Goal: Check status: Check status

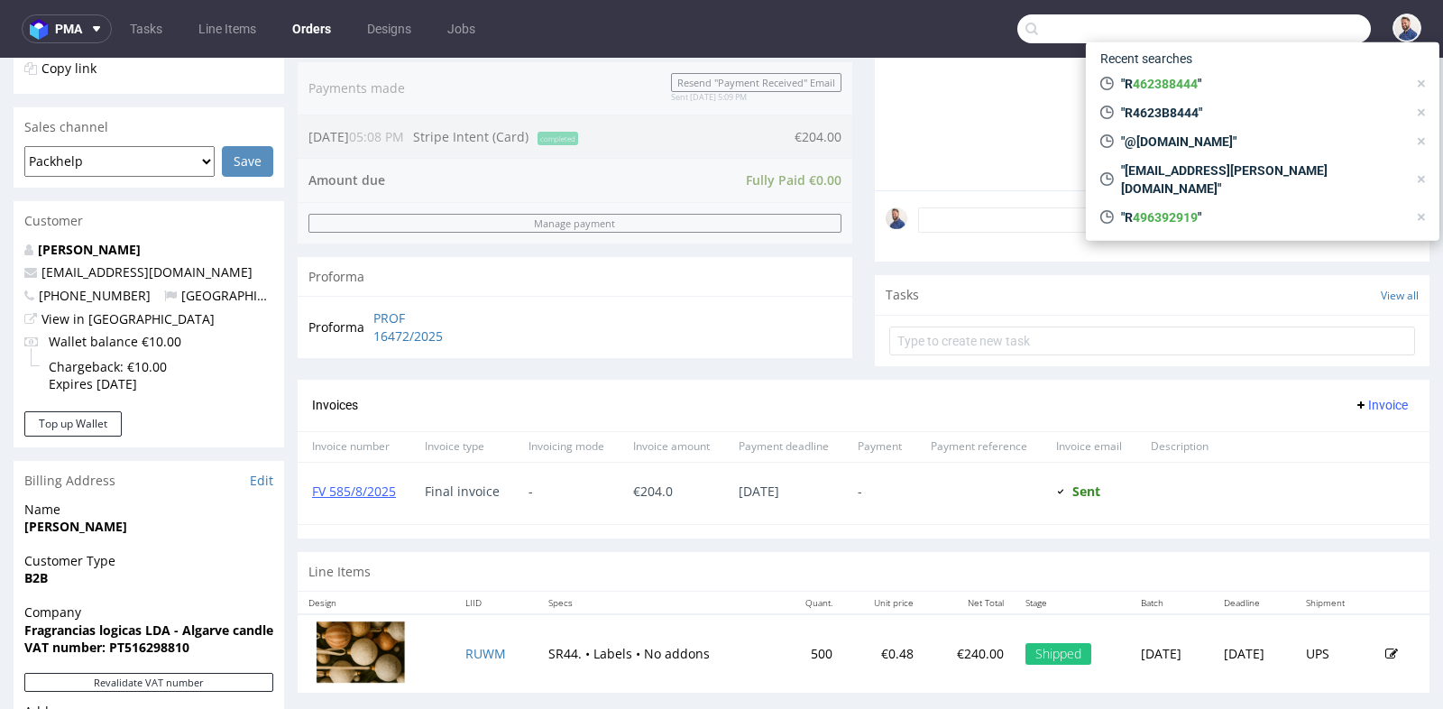
scroll to position [5, 0]
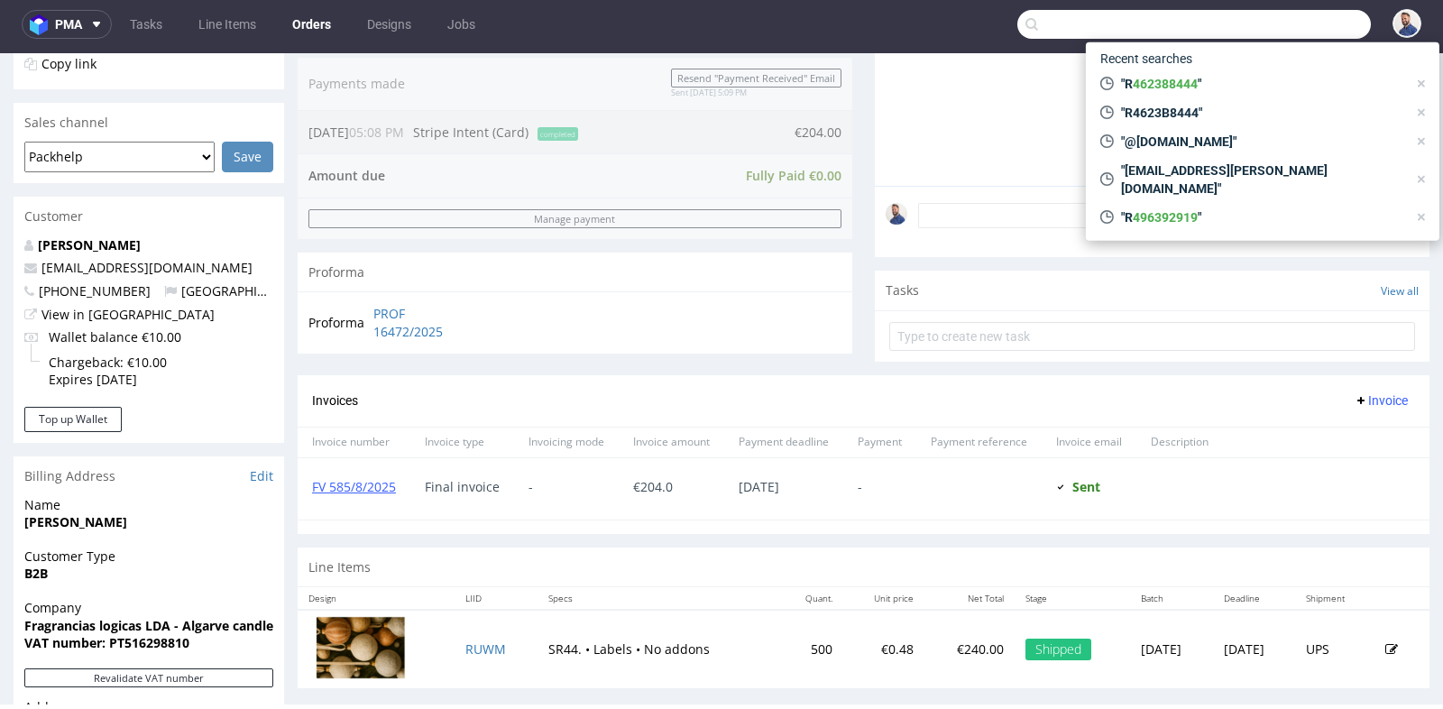
drag, startPoint x: 0, startPoint y: 0, endPoint x: 1161, endPoint y: 22, distance: 1161.6
click at [1161, 22] on input "text" at bounding box center [1193, 24] width 353 height 29
paste input "R091667771"
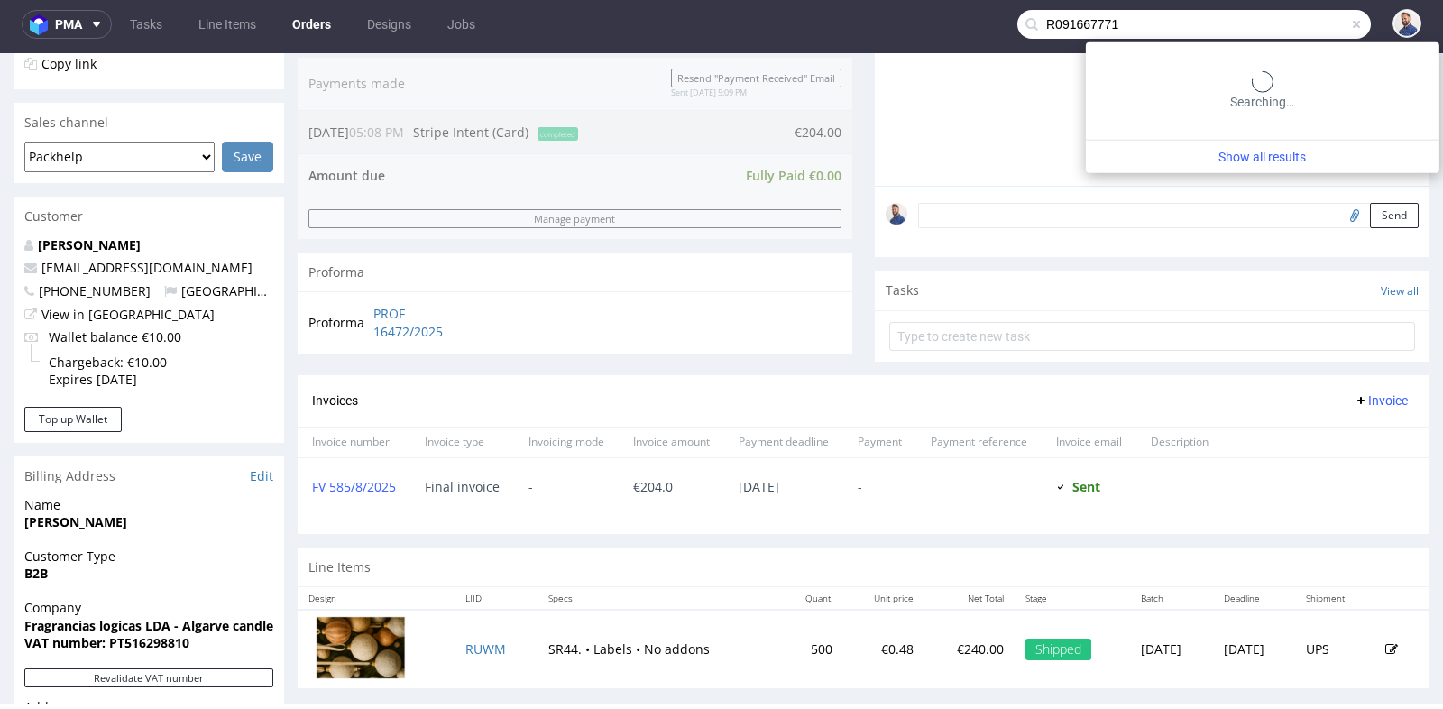
type input "R091667771"
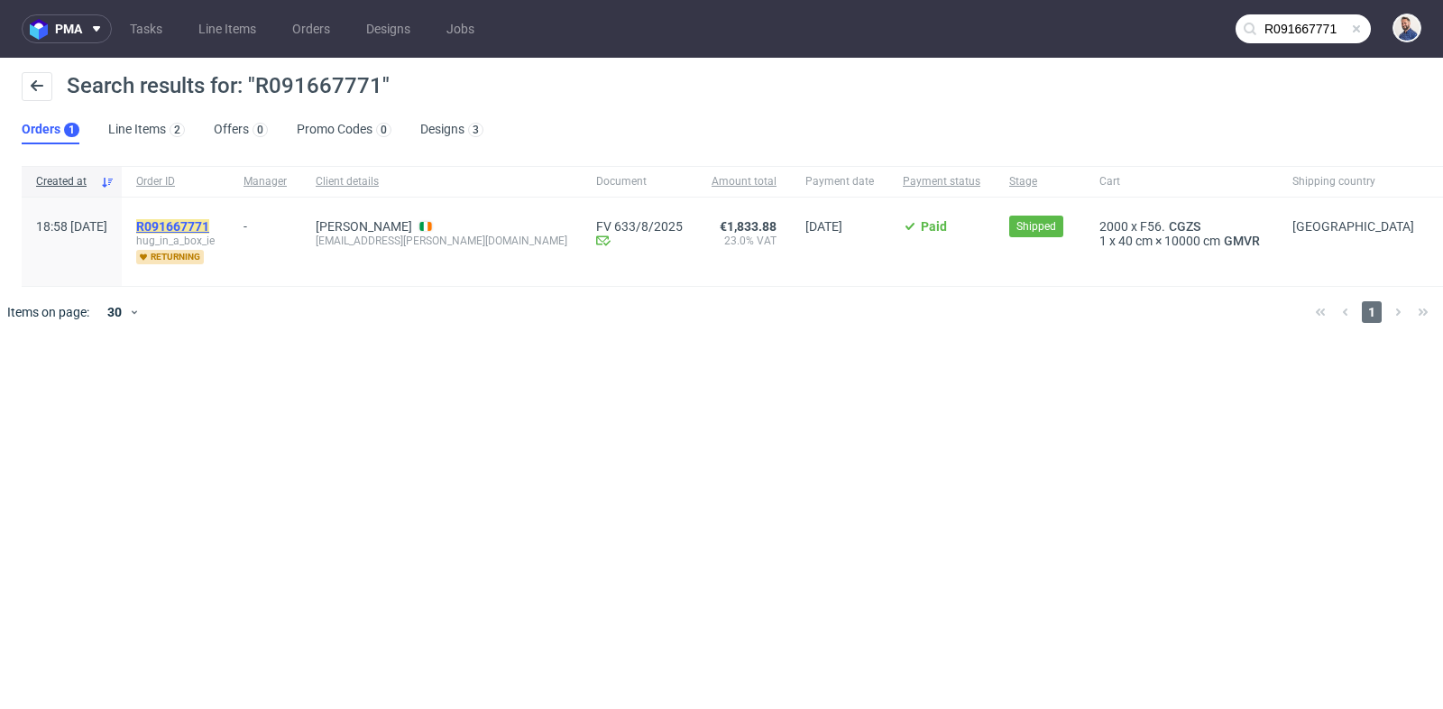
click at [209, 225] on mark "R091667771" at bounding box center [172, 226] width 73 height 14
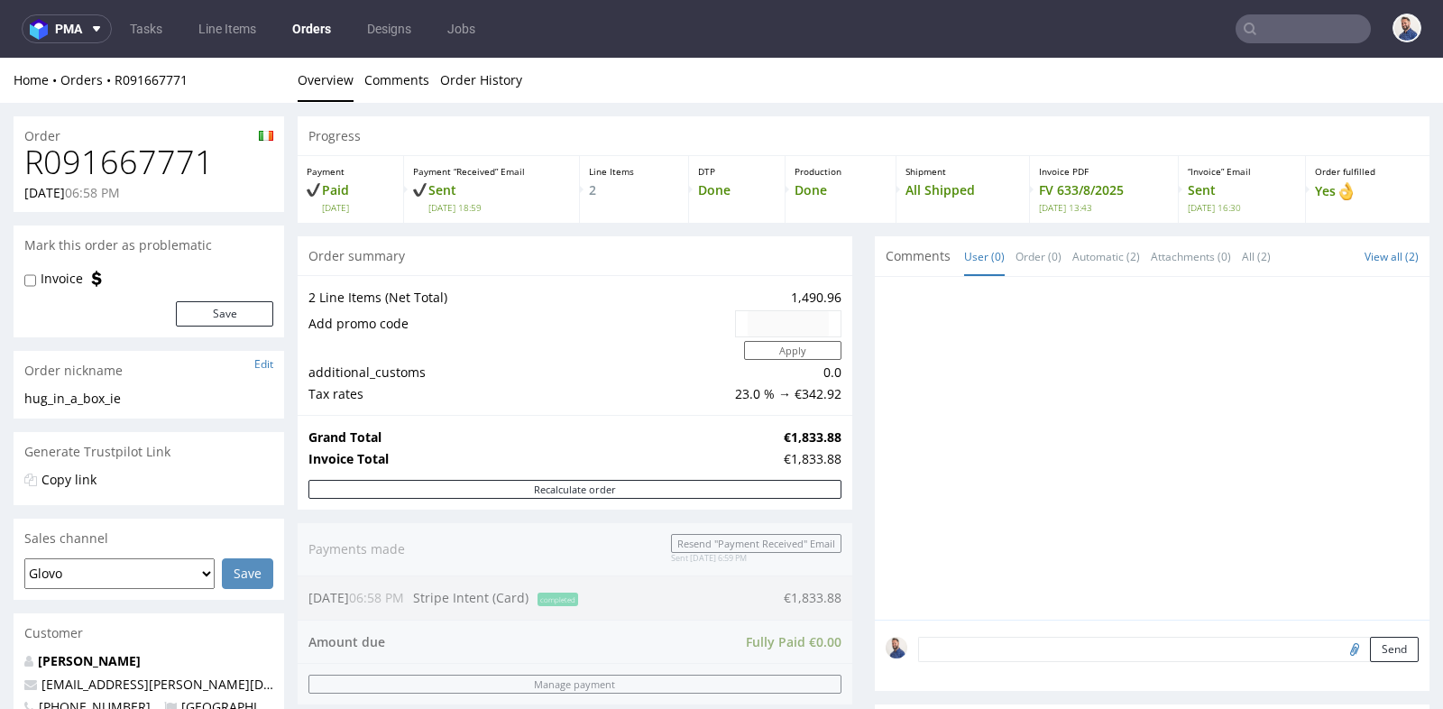
click at [846, 326] on div "Progress Payment Paid Tue 22 Jul Payment “Received” Email Sent Tue 22 Jul 18:59…" at bounding box center [864, 673] width 1132 height 1115
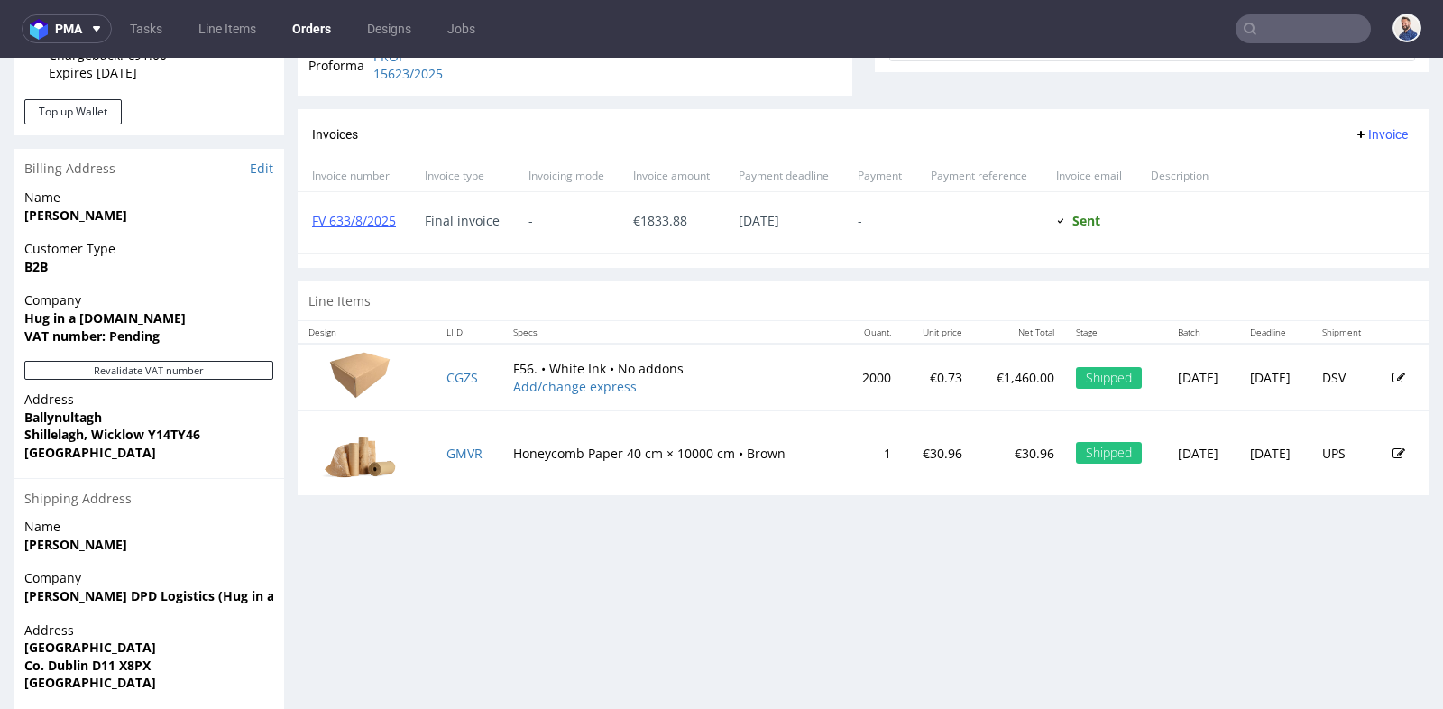
scroll to position [721, 0]
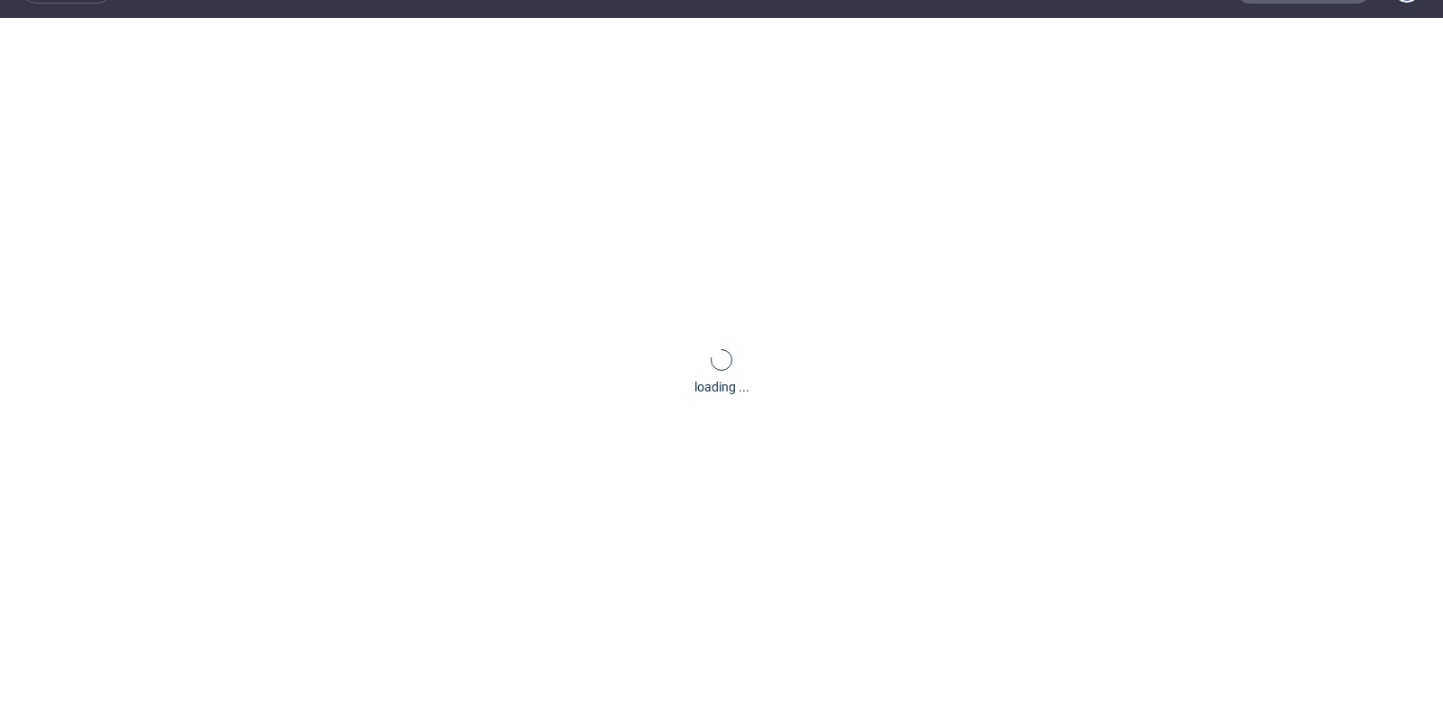
scroll to position [5, 0]
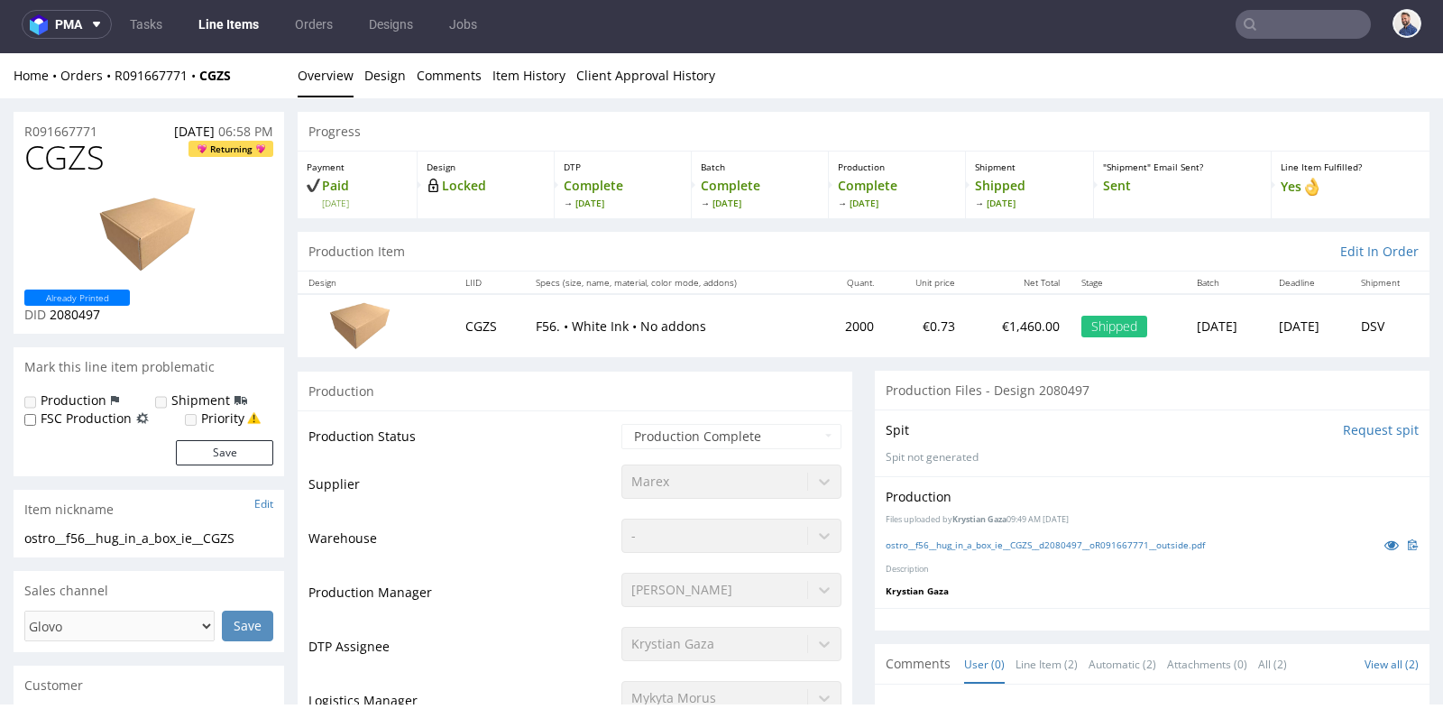
click at [472, 386] on div "Production" at bounding box center [575, 391] width 555 height 41
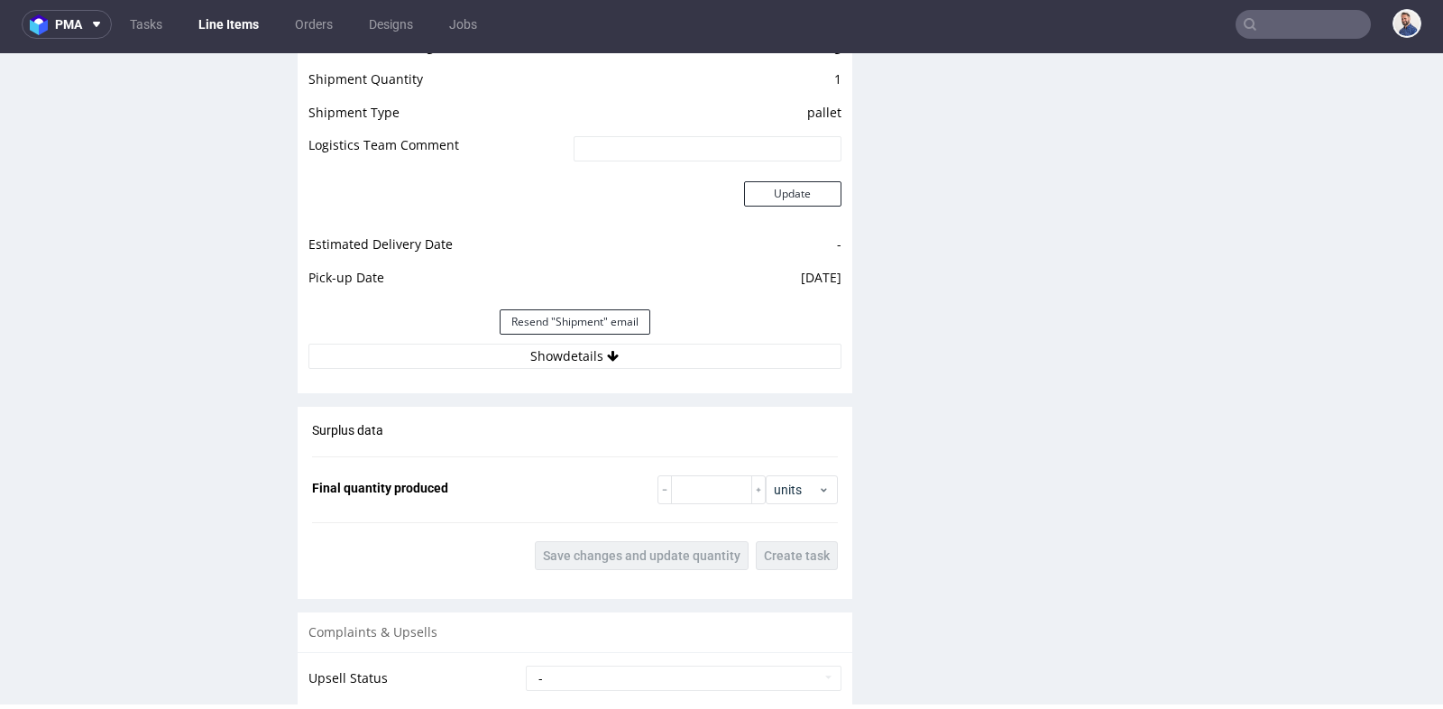
scroll to position [1923, 0]
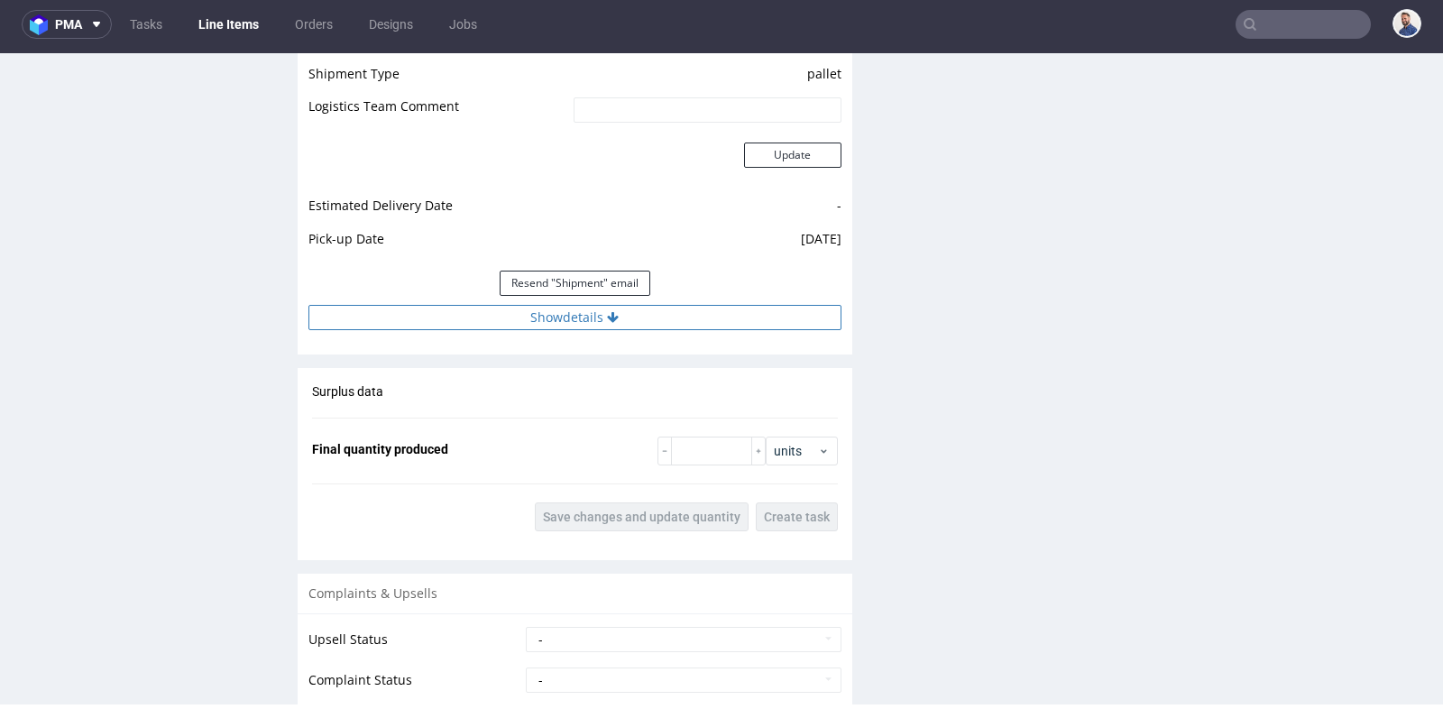
click at [571, 321] on button "Show details" at bounding box center [574, 317] width 533 height 25
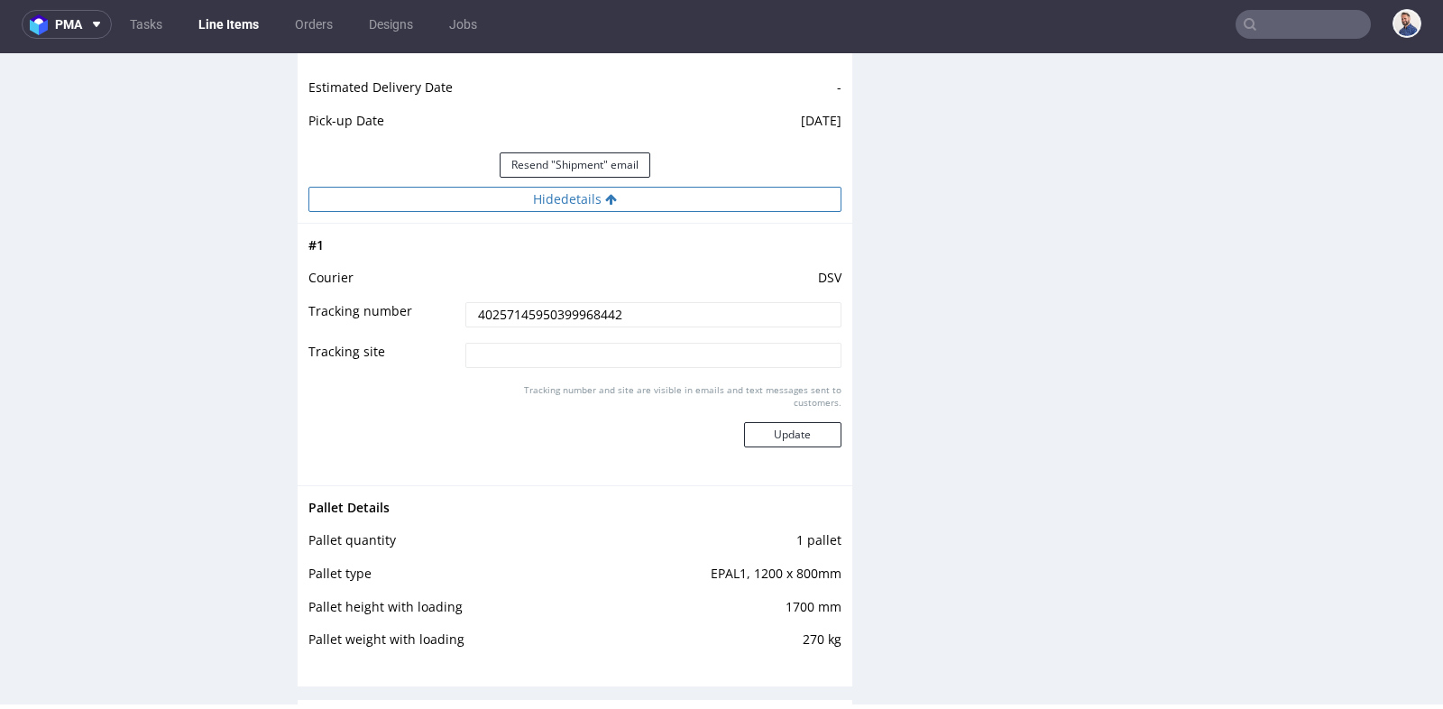
scroll to position [2043, 0]
click at [565, 319] on input "40257145950399968442" at bounding box center [653, 312] width 376 height 25
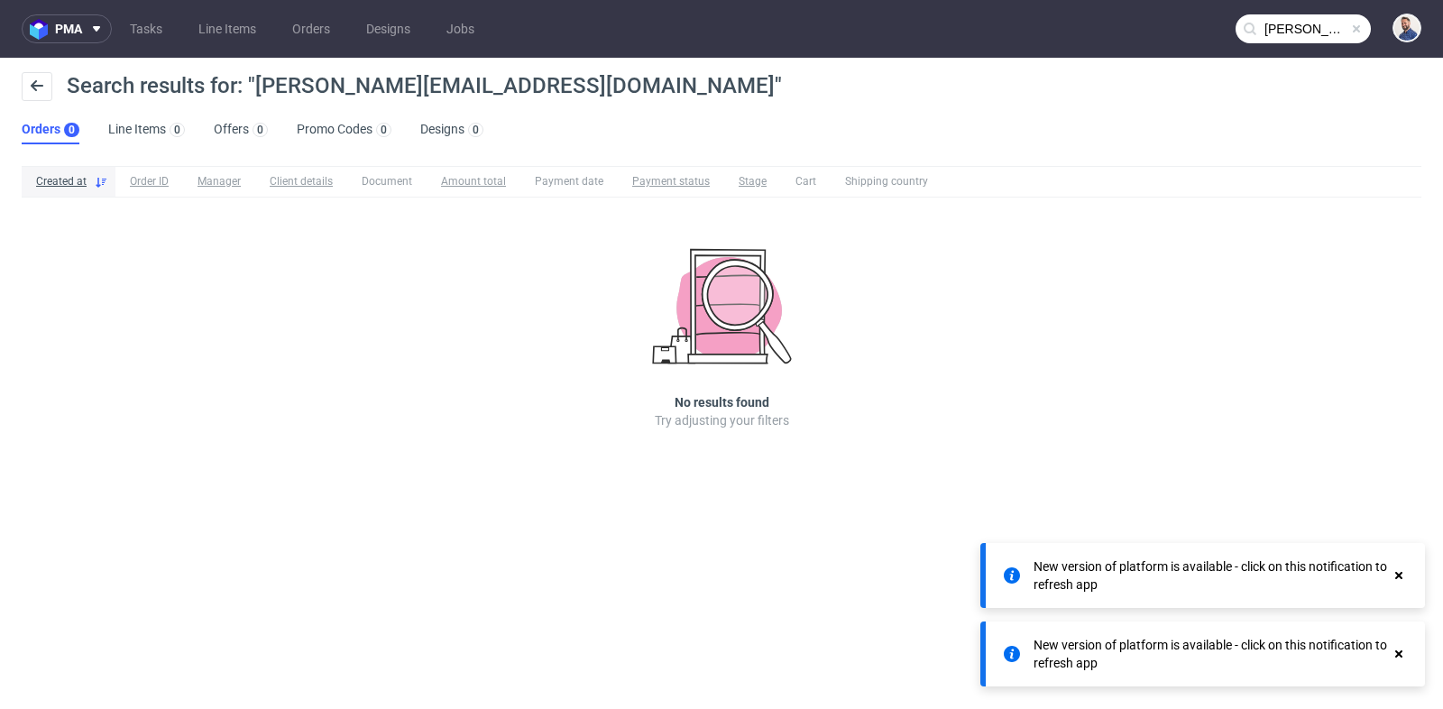
scroll to position [14, 0]
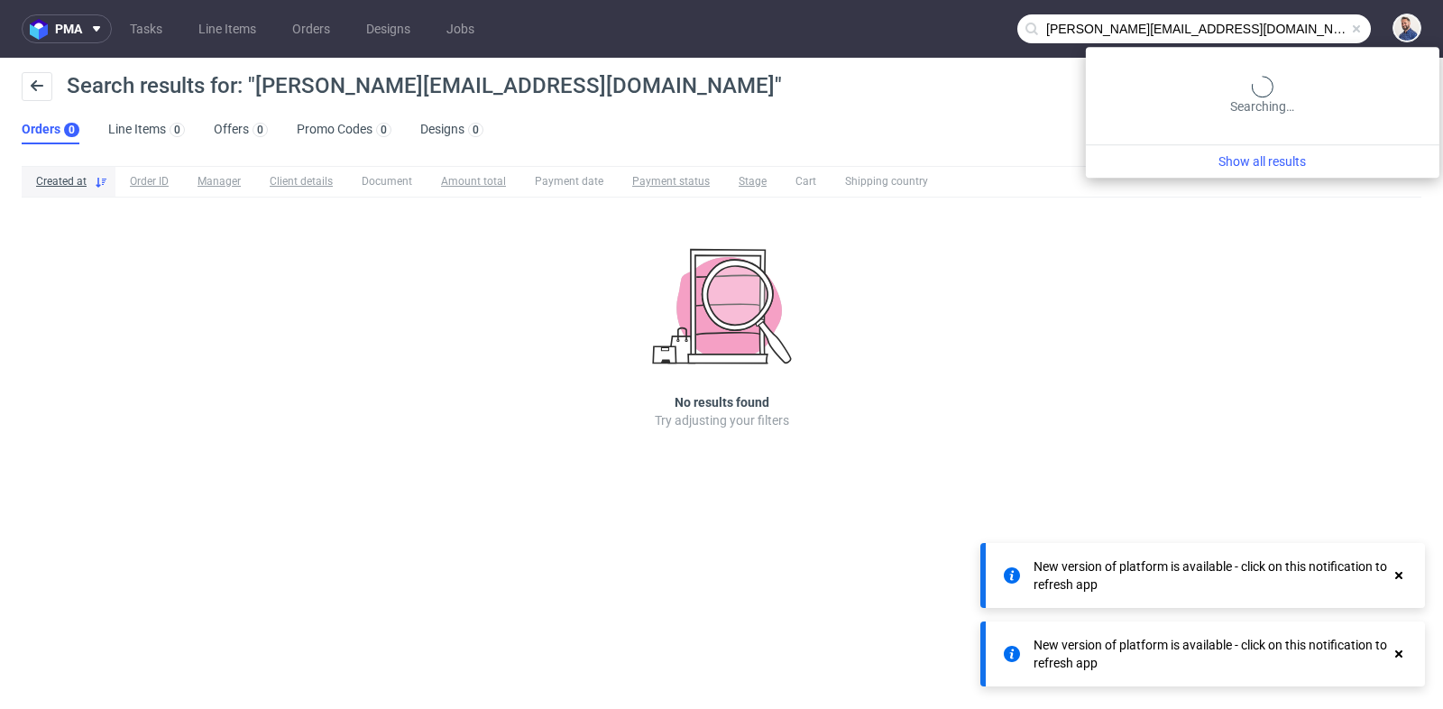
click at [1315, 32] on input "bonnie.dor67@outlook.com" at bounding box center [1193, 28] width 353 height 29
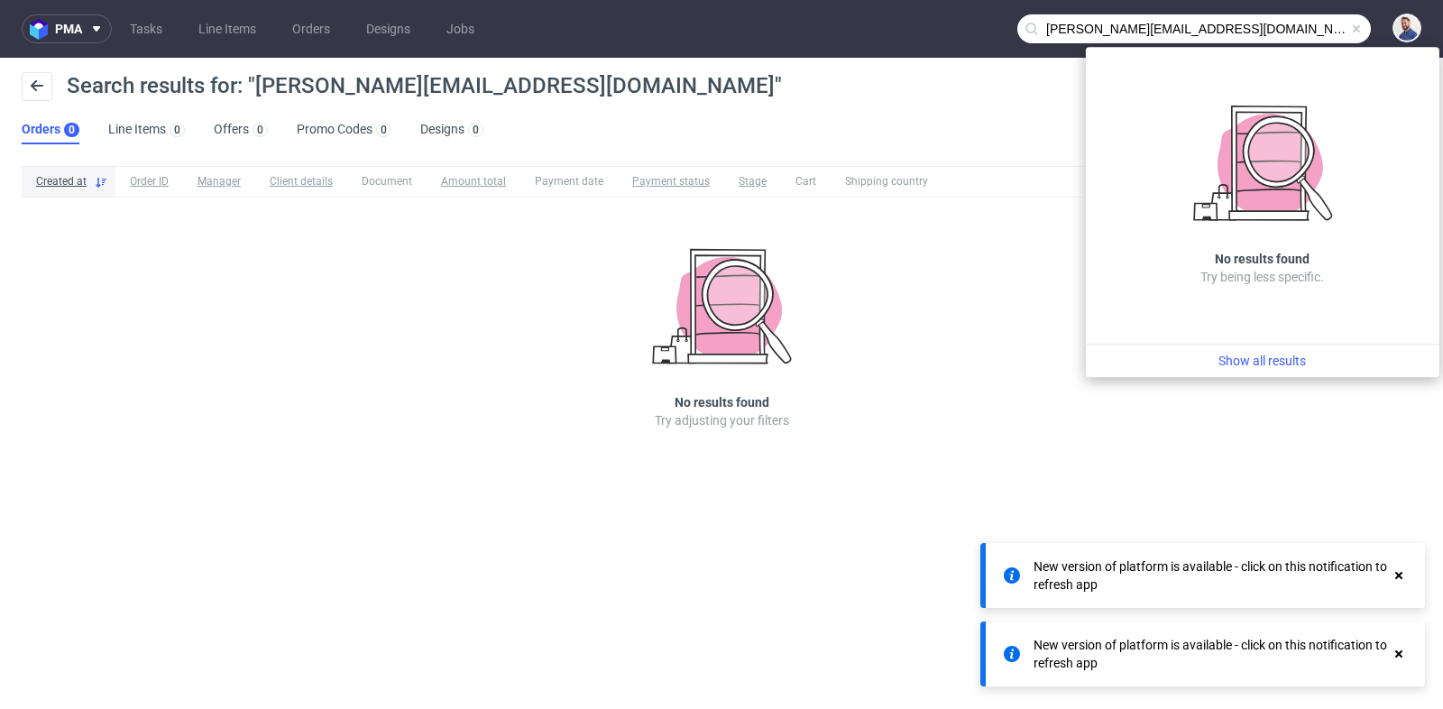
click at [1315, 32] on input "bonnie.dor67@outlook.com" at bounding box center [1193, 28] width 353 height 29
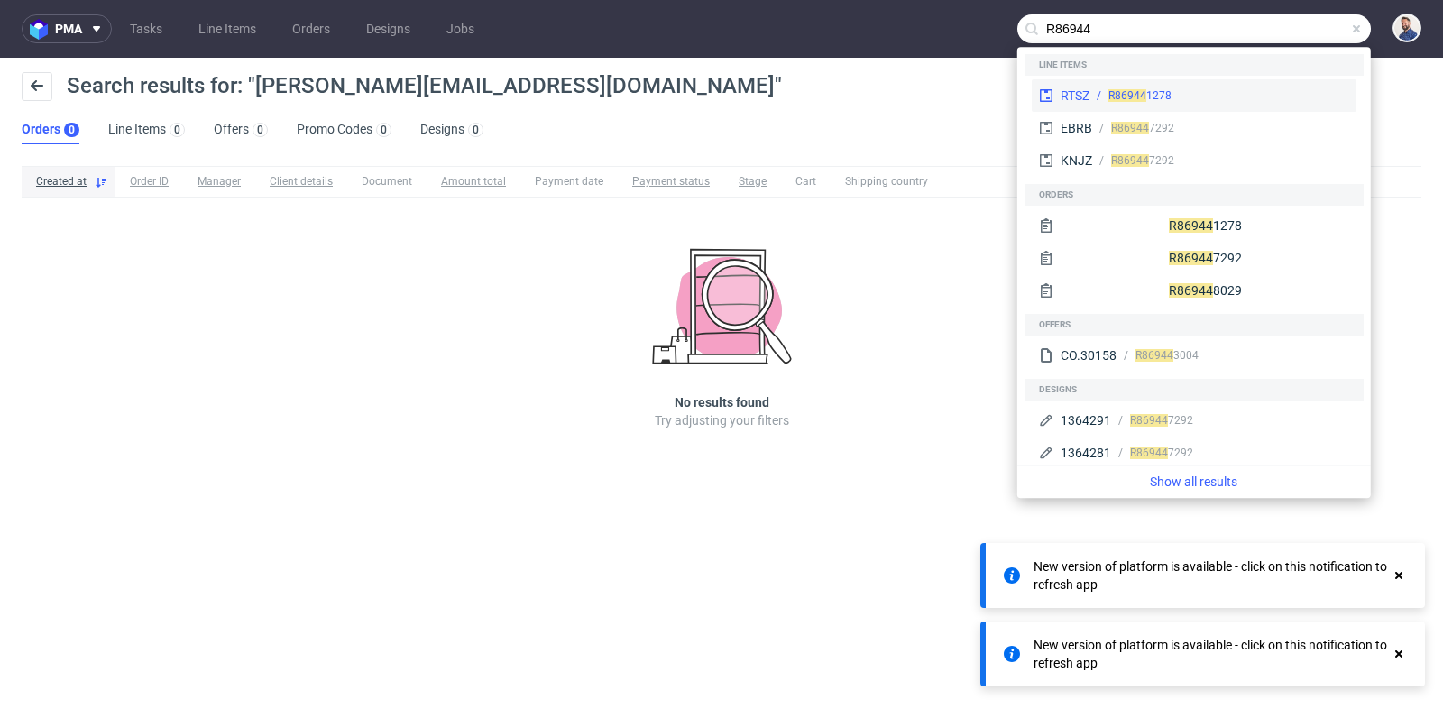
type input "R86944"
click at [1231, 101] on div "R86944 1278" at bounding box center [1219, 95] width 260 height 16
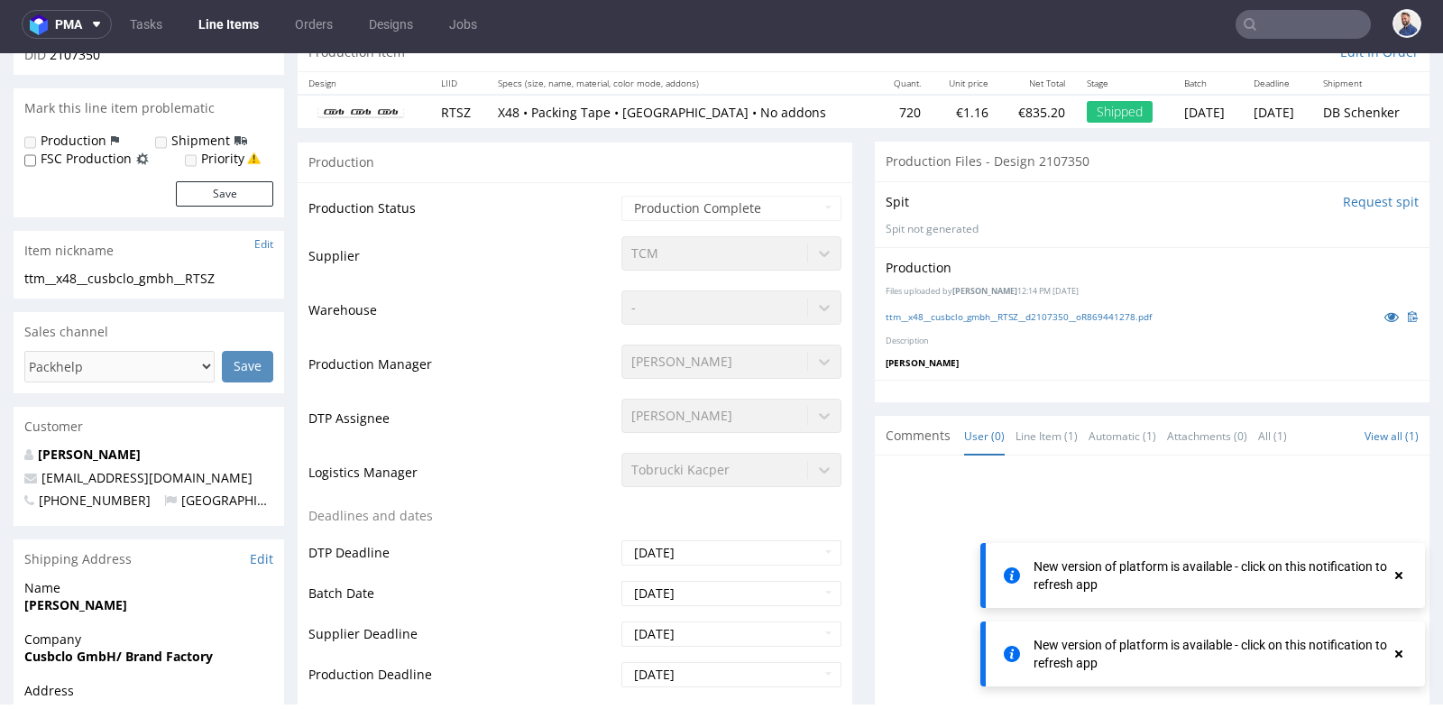
scroll to position [196, 0]
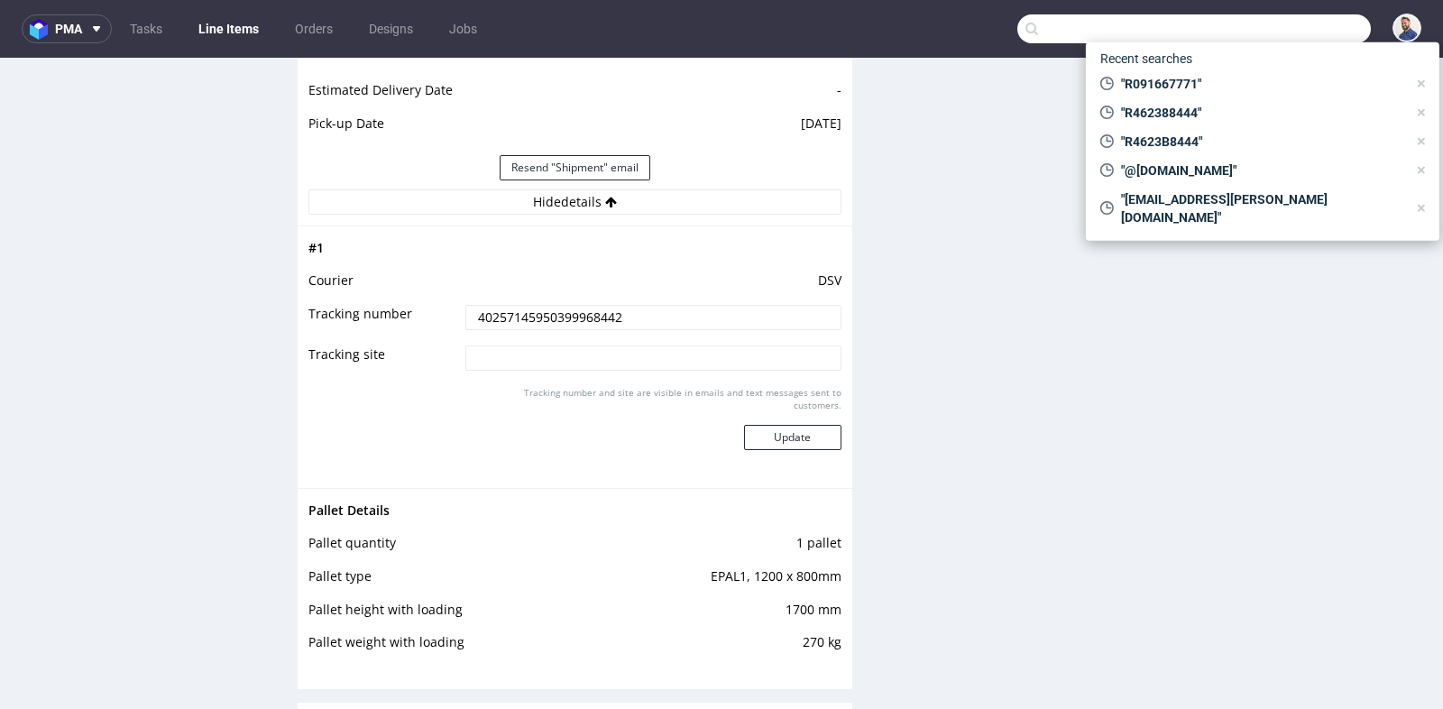
scroll to position [5, 0]
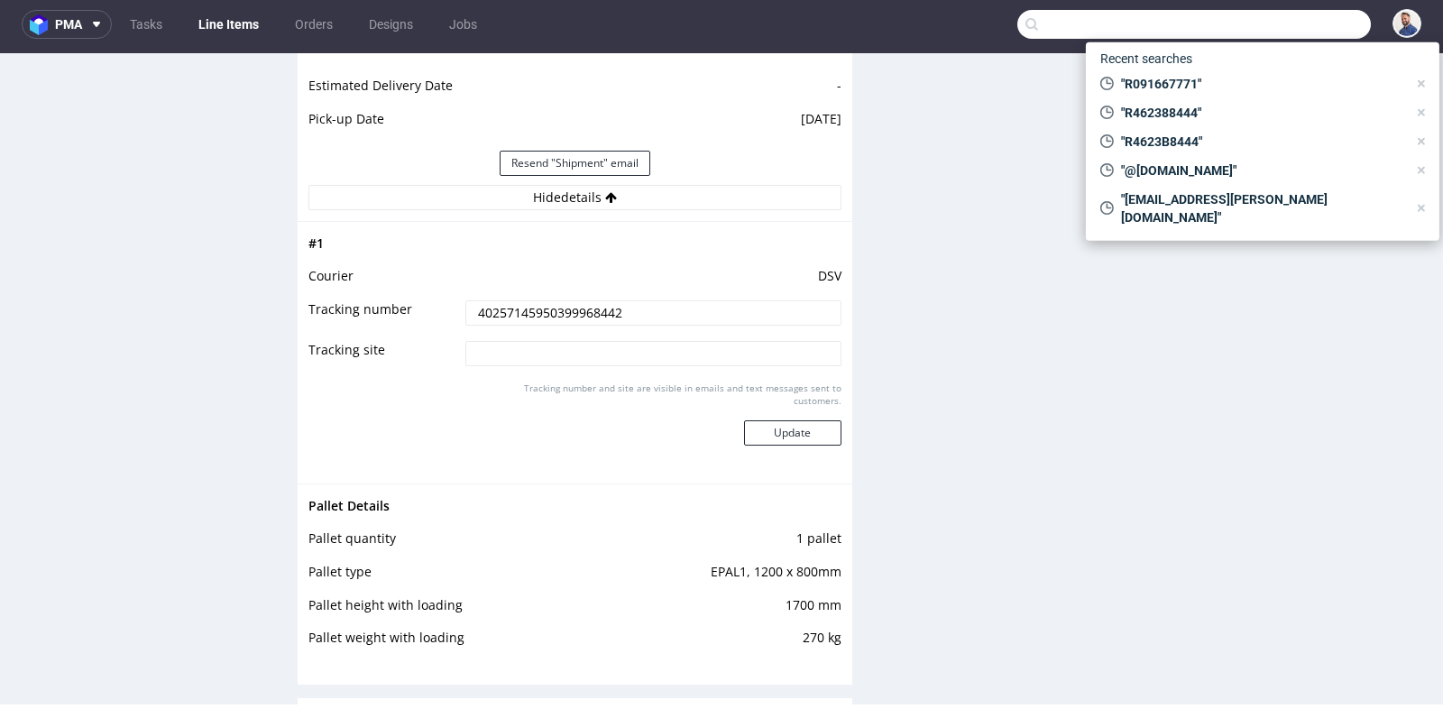
click at [1299, 36] on input "text" at bounding box center [1193, 24] width 353 height 29
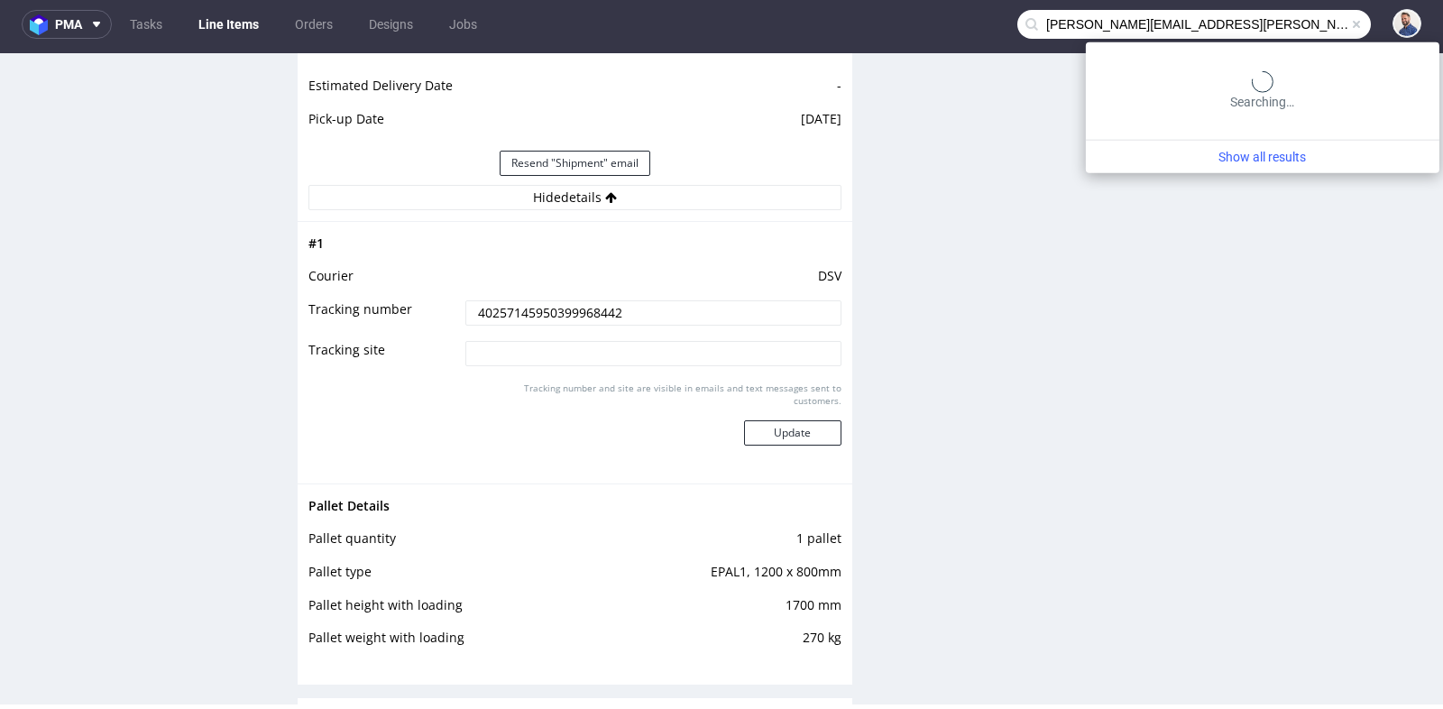
type input "[PERSON_NAME][EMAIL_ADDRESS][PERSON_NAME][DOMAIN_NAME]"
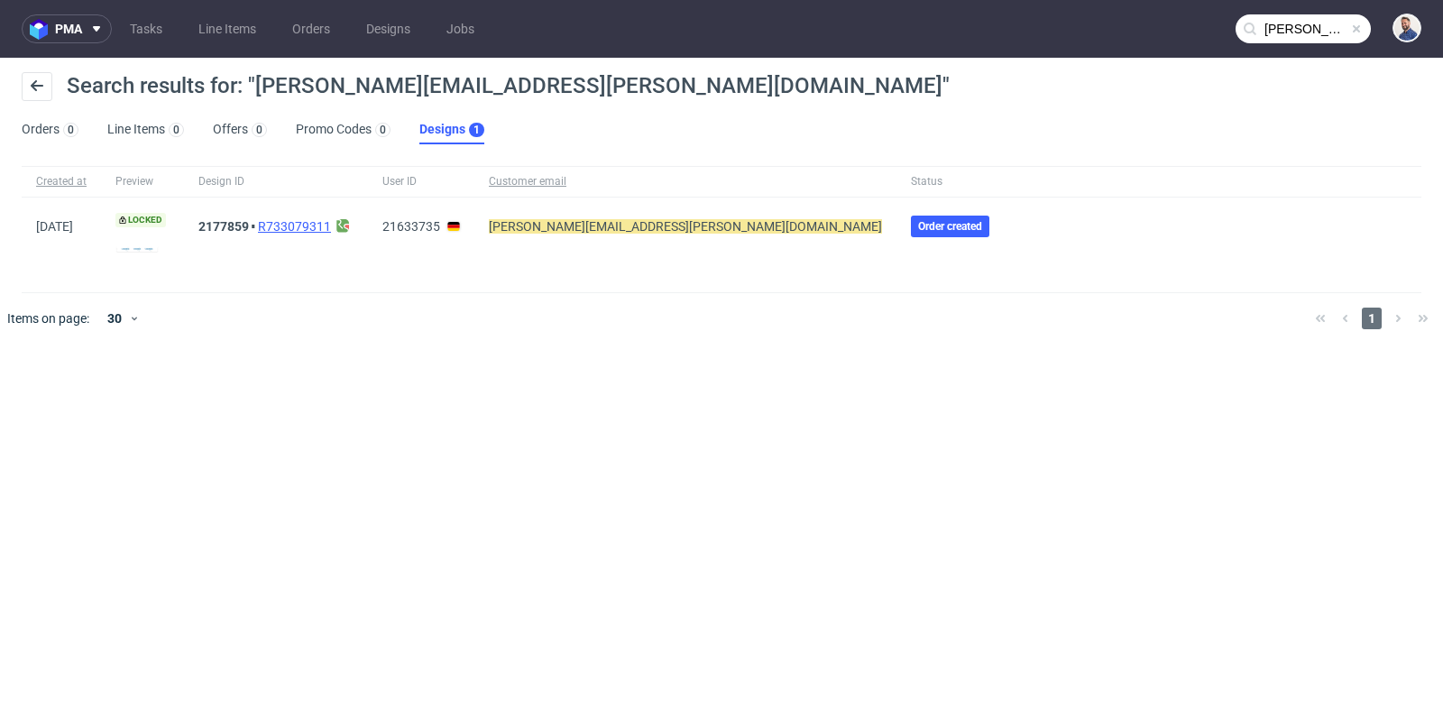
click at [289, 227] on link "R733079311" at bounding box center [294, 226] width 73 height 14
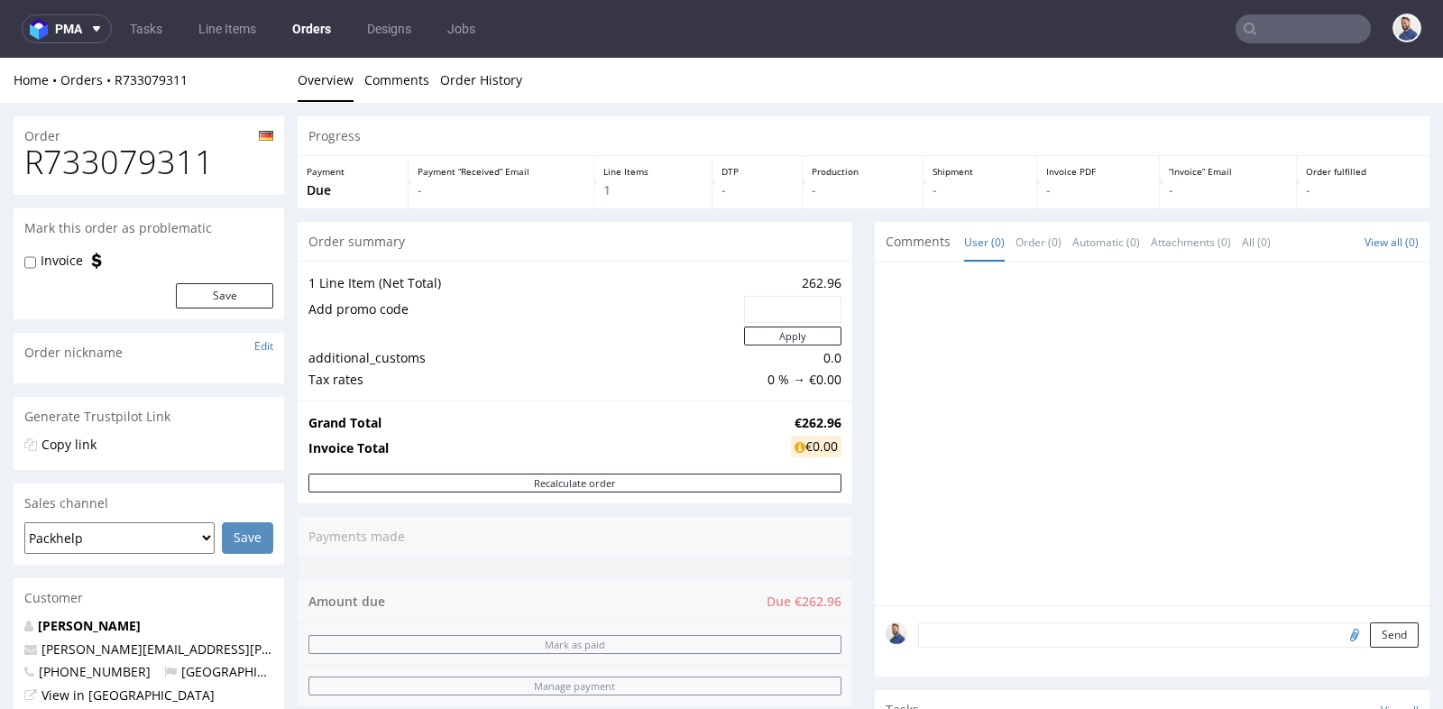
click at [861, 310] on div "Progress Payment Due Payment “Received” Email - Line Items 1 DTP - Production -…" at bounding box center [864, 590] width 1132 height 949
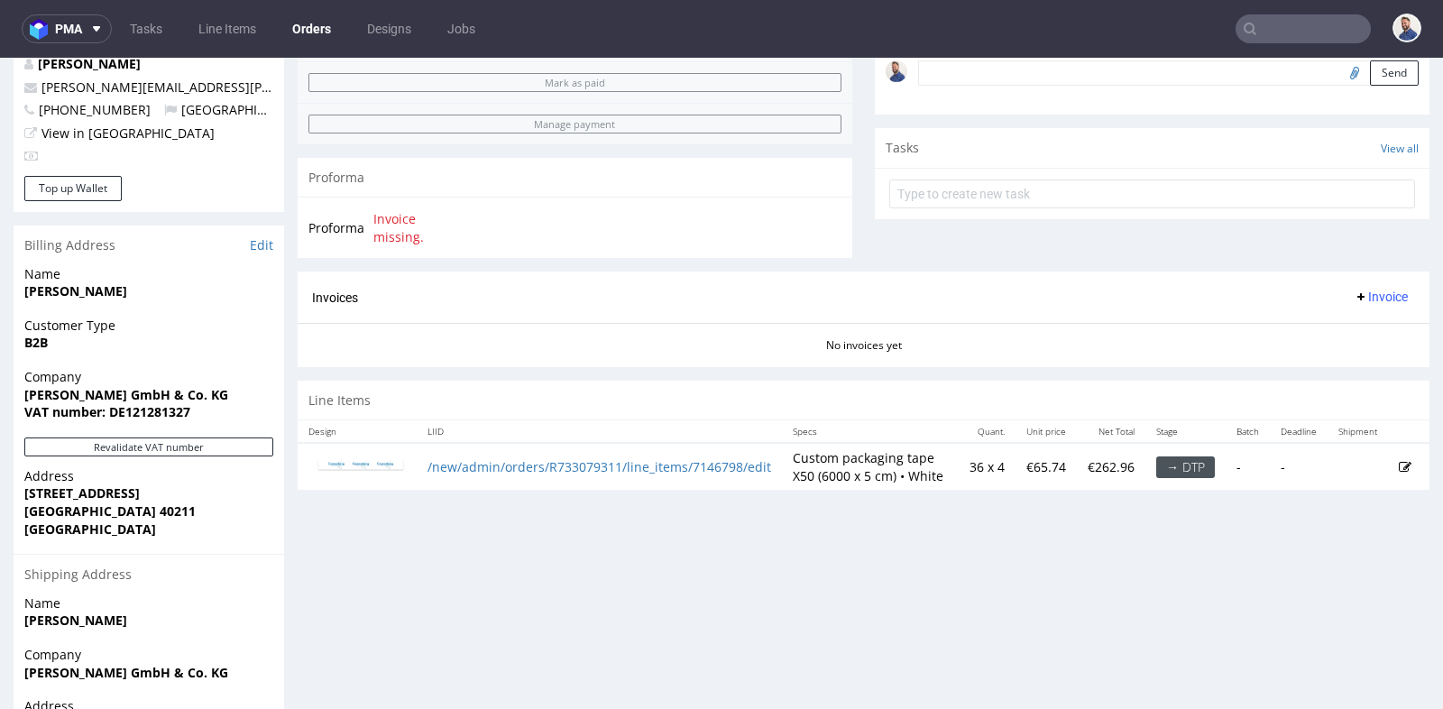
scroll to position [641, 0]
